Goal: Information Seeking & Learning: Find specific fact

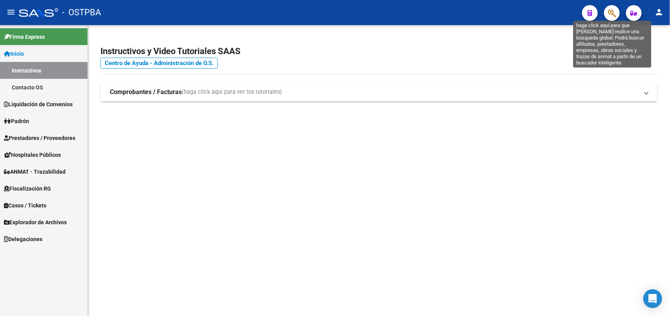
click at [610, 13] on icon "button" at bounding box center [612, 13] width 8 height 9
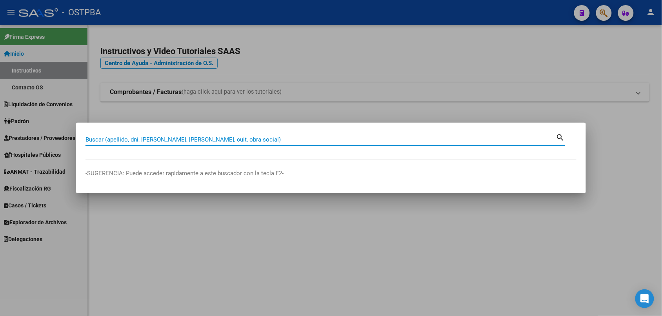
paste input "20244279202"
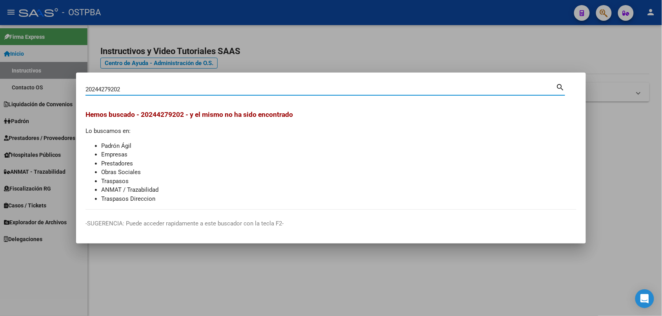
click at [194, 91] on input "20244279202" at bounding box center [321, 89] width 471 height 7
click at [194, 89] on input "20244279202" at bounding box center [321, 89] width 471 height 7
paste input "20929779674"
click at [193, 87] on input "2024427920220929779674" at bounding box center [321, 89] width 471 height 7
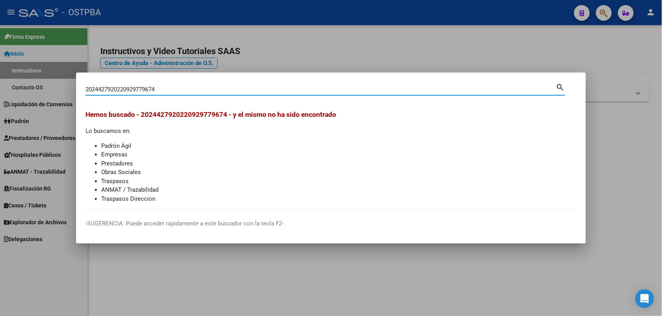
click at [193, 87] on input "2024427920220929779674" at bounding box center [321, 89] width 471 height 7
paste input
click at [164, 87] on input "20929779674" at bounding box center [321, 89] width 471 height 7
paste input "34479889"
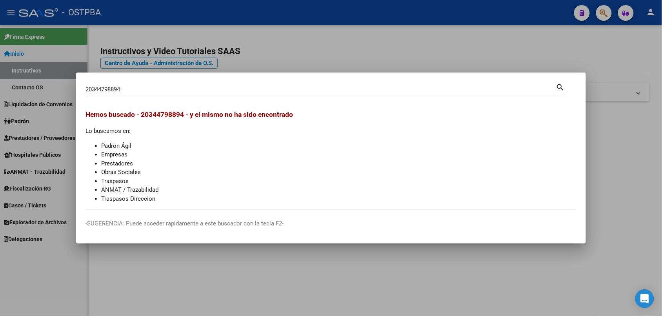
click at [417, 84] on div "20344798894 Buscar (apellido, dni, [PERSON_NAME], [PERSON_NAME], cuit, obra soc…" at bounding box center [321, 90] width 471 height 12
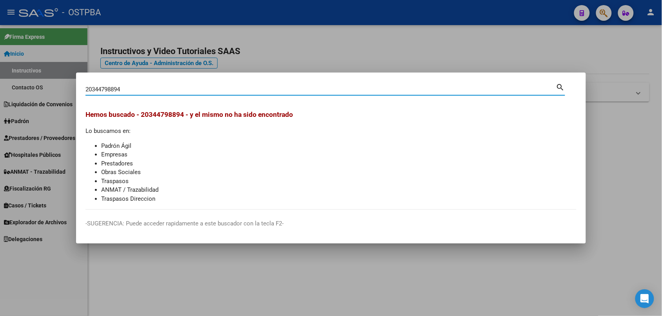
click at [417, 84] on div "20344798894 Buscar (apellido, dni, [PERSON_NAME], [PERSON_NAME], cuit, obra soc…" at bounding box center [321, 90] width 471 height 12
paste input "20955663889"
click at [58, 88] on div "2034479889420955663889 Buscar (apellido, dni, cuil, nro traspaso, cuit, obra so…" at bounding box center [331, 158] width 662 height 316
paste input
drag, startPoint x: 136, startPoint y: 89, endPoint x: 67, endPoint y: 88, distance: 69.8
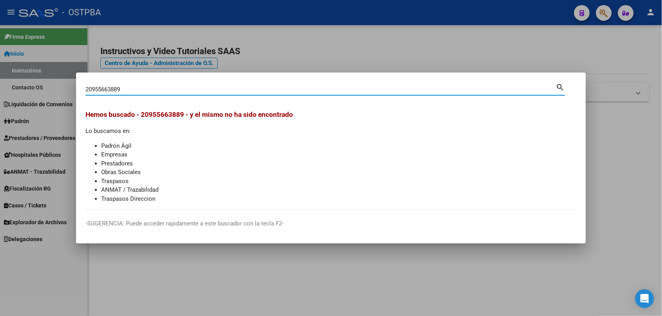
click at [67, 88] on div "20955663889 Buscar (apellido, dni, cuil, nro traspaso, cuit, obra social) searc…" at bounding box center [331, 158] width 662 height 316
paste input "3453097544"
drag, startPoint x: 151, startPoint y: 89, endPoint x: 63, endPoint y: 89, distance: 87.9
click at [63, 89] on div "23453097544 Buscar (apellido, dni, cuil, nro traspaso, cuit, obra social) searc…" at bounding box center [331, 158] width 662 height 316
paste input "325256699"
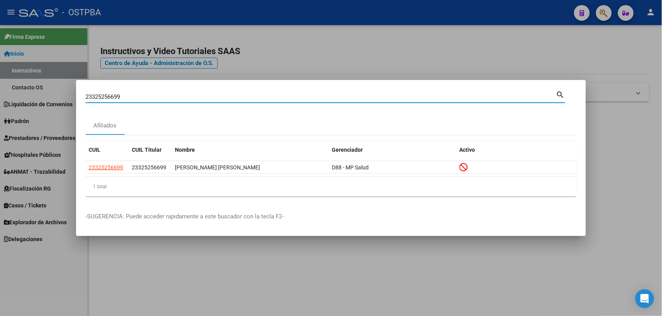
drag, startPoint x: 133, startPoint y: 99, endPoint x: 73, endPoint y: 95, distance: 59.4
click at [73, 95] on div "23325256699 Buscar (apellido, dni, cuil, nro traspaso, cuit, obra social) searc…" at bounding box center [331, 158] width 662 height 316
paste input "7397633093"
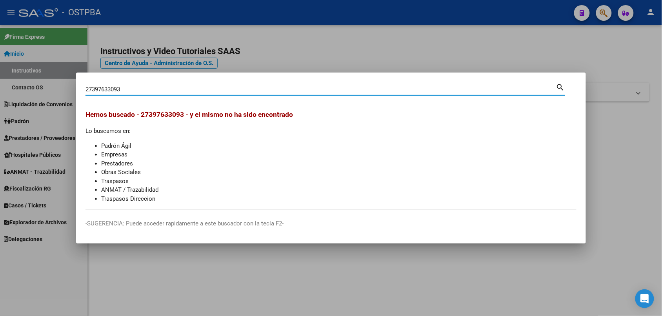
drag, startPoint x: 147, startPoint y: 87, endPoint x: 91, endPoint y: 87, distance: 56.5
click at [91, 89] on input "27397633093" at bounding box center [321, 89] width 471 height 7
paste input "20432418430"
drag, startPoint x: 105, startPoint y: 91, endPoint x: 66, endPoint y: 91, distance: 38.8
click at [66, 91] on div "2720432418430 Buscar (apellido, dni, cuil, nro traspaso, cuit, obra social) sea…" at bounding box center [331, 158] width 662 height 316
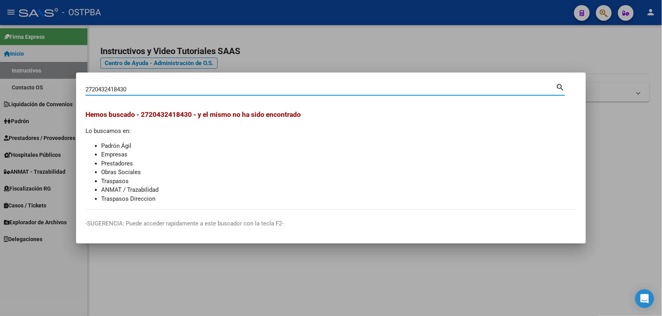
paste input
type input "20432418430"
